Goal: Check status: Check status

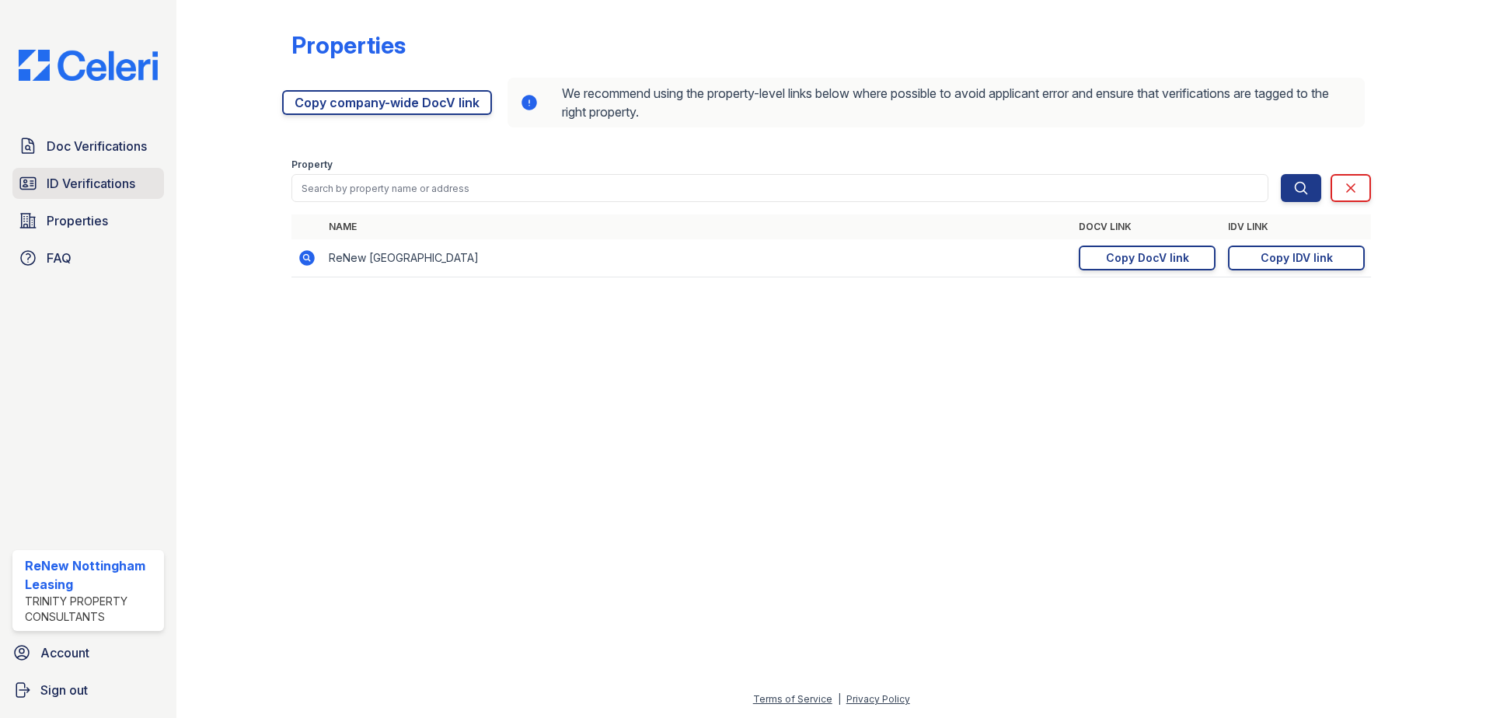
click at [83, 177] on span "ID Verifications" at bounding box center [91, 183] width 89 height 19
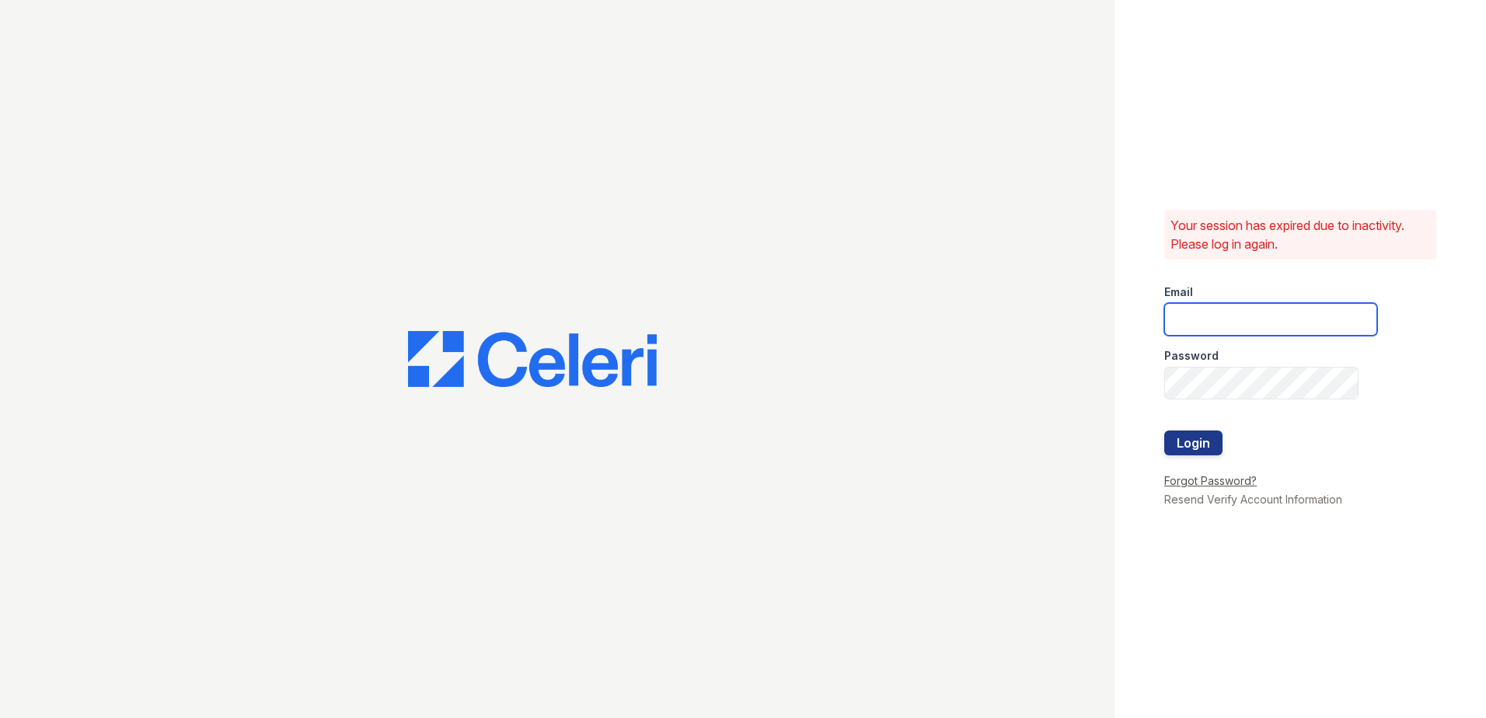
type input "[EMAIL_ADDRESS][DOMAIN_NAME]"
click at [1207, 444] on button "Login" at bounding box center [1193, 442] width 58 height 25
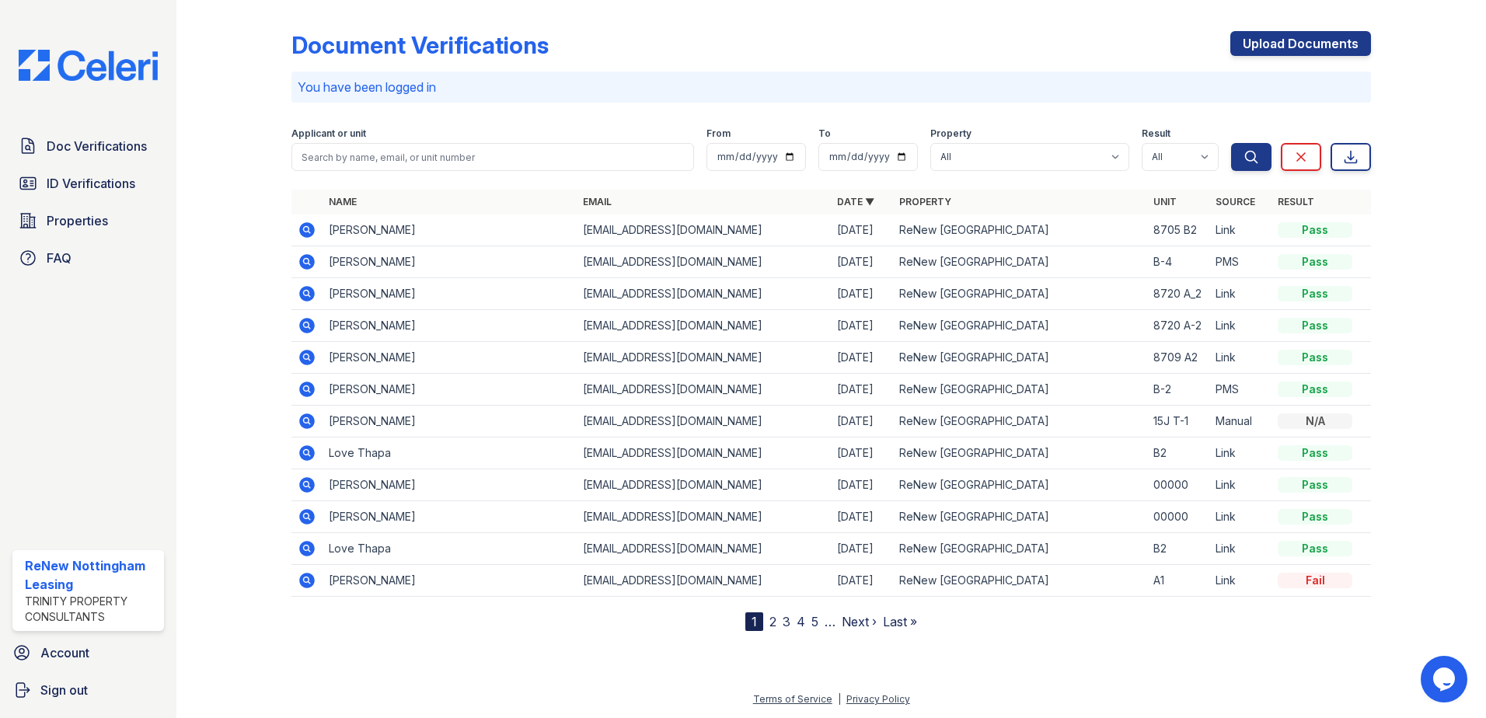
click at [312, 260] on icon at bounding box center [307, 262] width 16 height 16
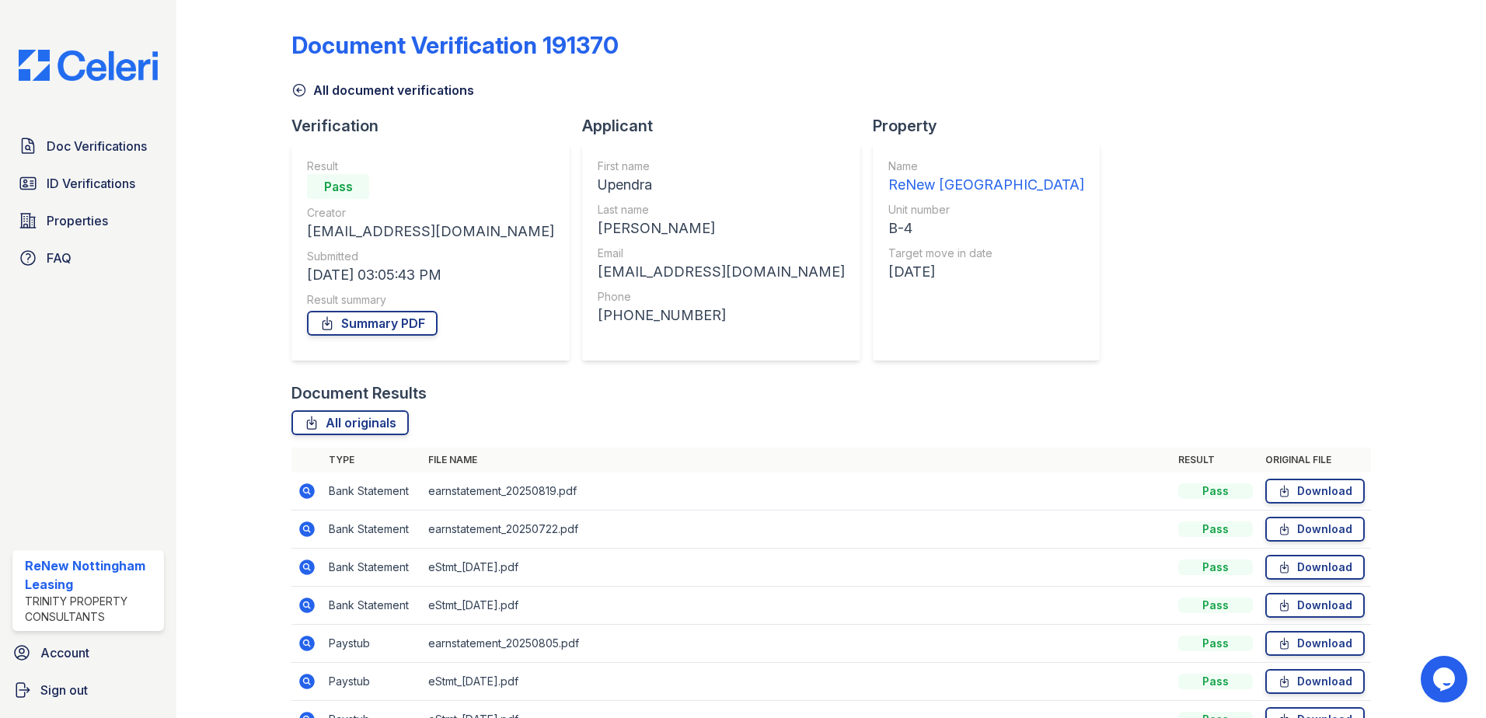
click at [304, 91] on icon at bounding box center [300, 91] width 12 height 12
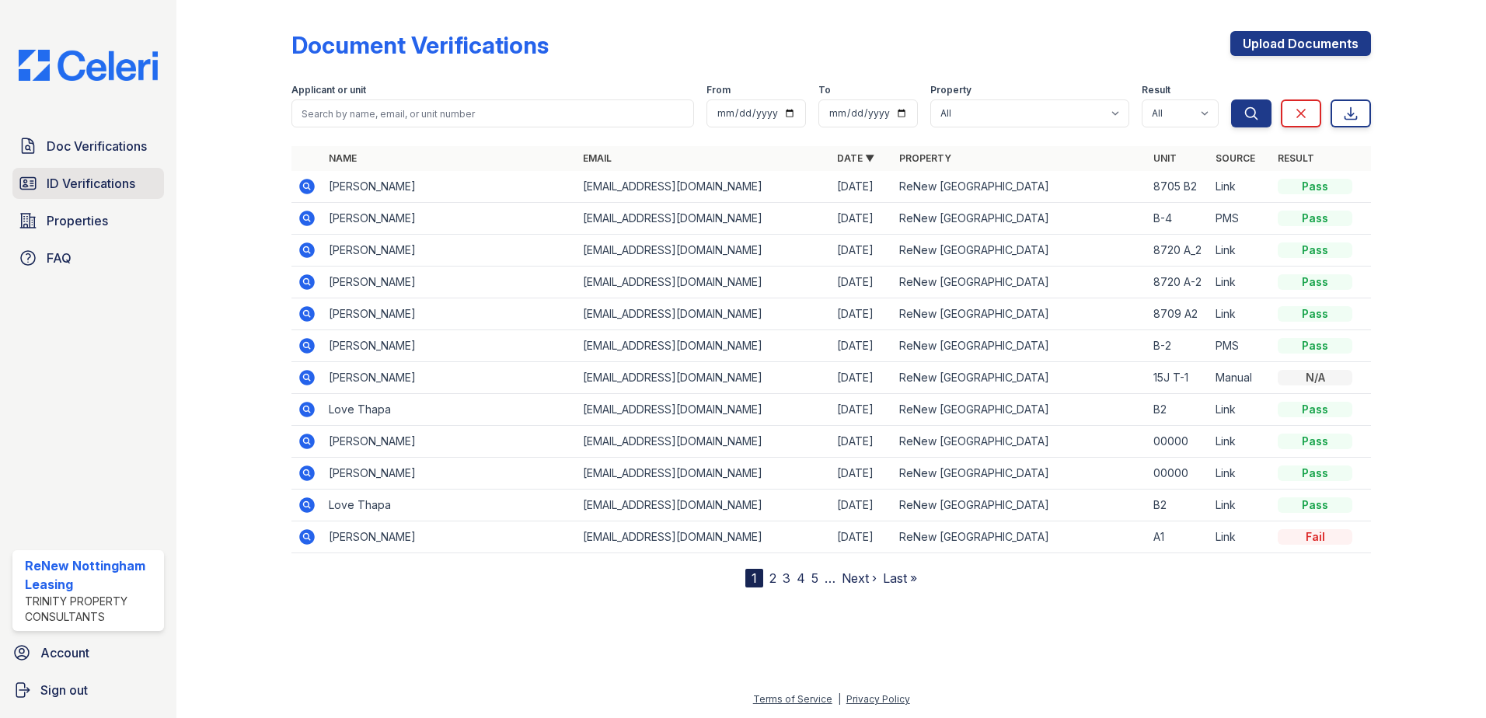
click at [37, 172] on link "ID Verifications" at bounding box center [88, 183] width 152 height 31
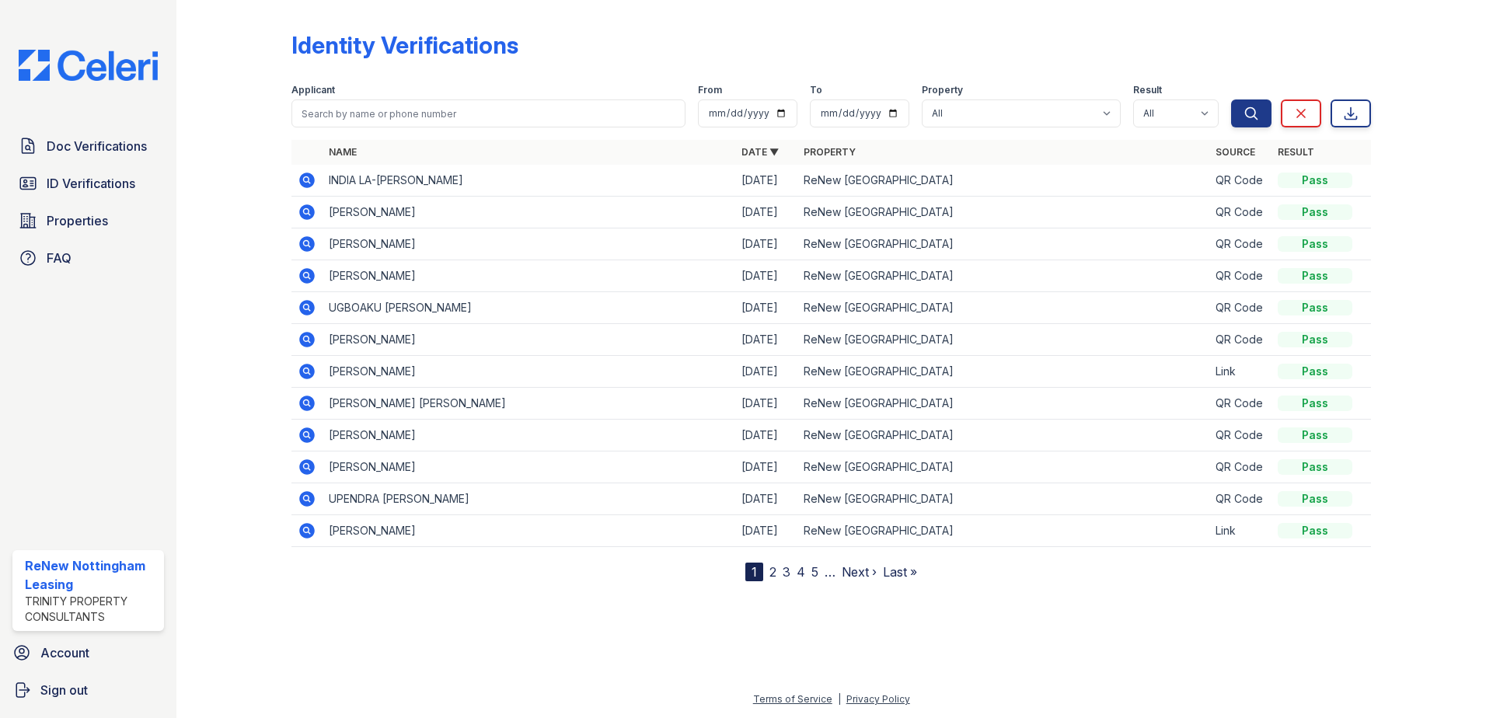
click at [312, 504] on icon at bounding box center [307, 499] width 16 height 16
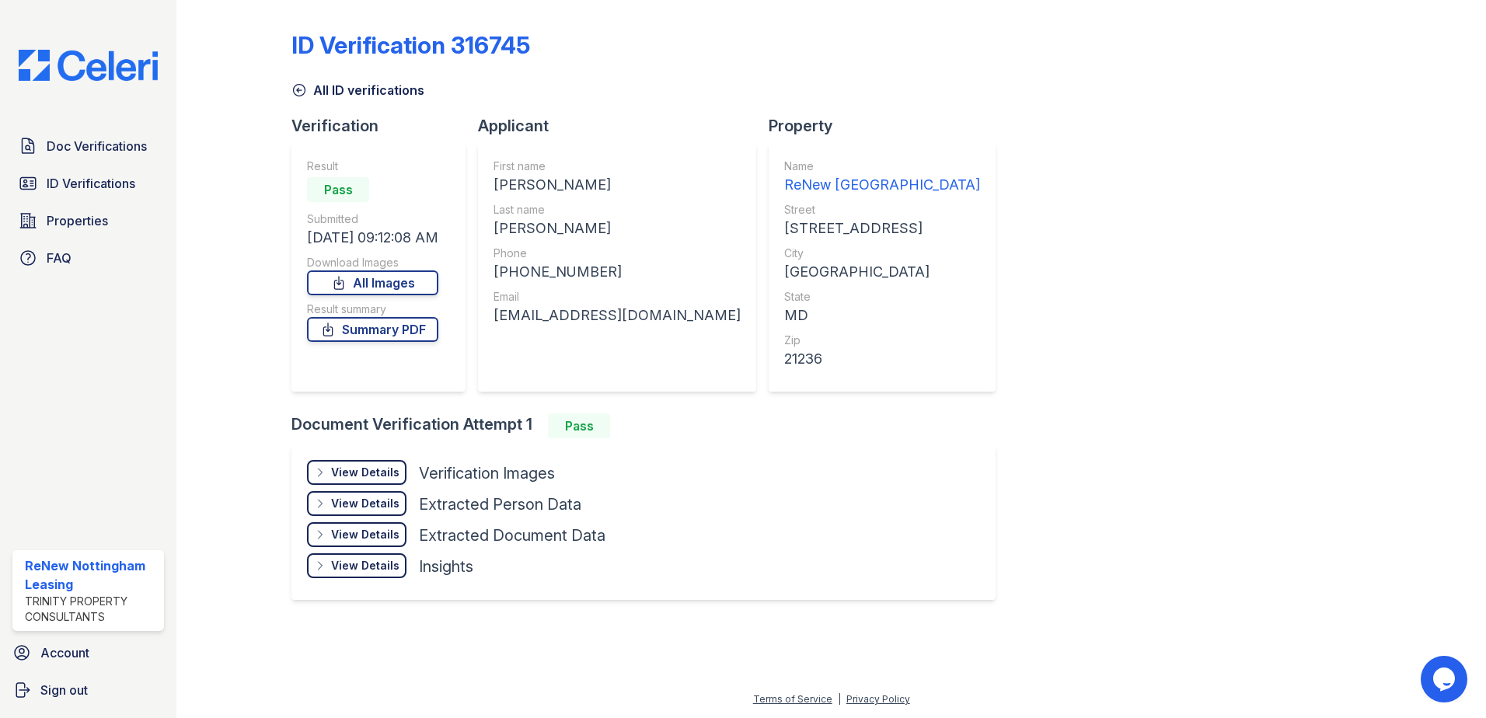
click at [370, 480] on div "View Details Details" at bounding box center [356, 472] width 99 height 25
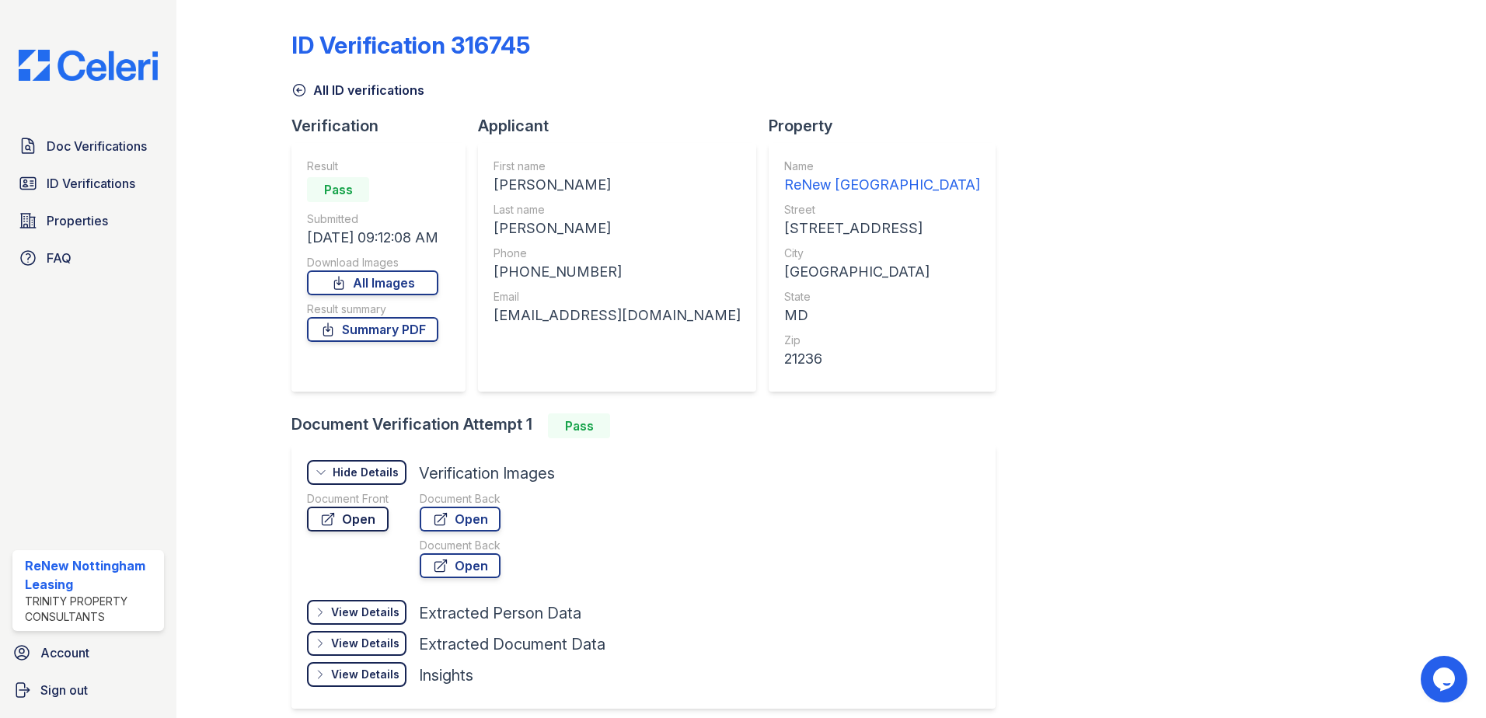
click at [380, 521] on link "Open" at bounding box center [348, 519] width 82 height 25
click at [452, 520] on link "Open" at bounding box center [460, 519] width 81 height 25
click at [370, 520] on link "Open" at bounding box center [348, 519] width 82 height 25
